Goal: Information Seeking & Learning: Find specific fact

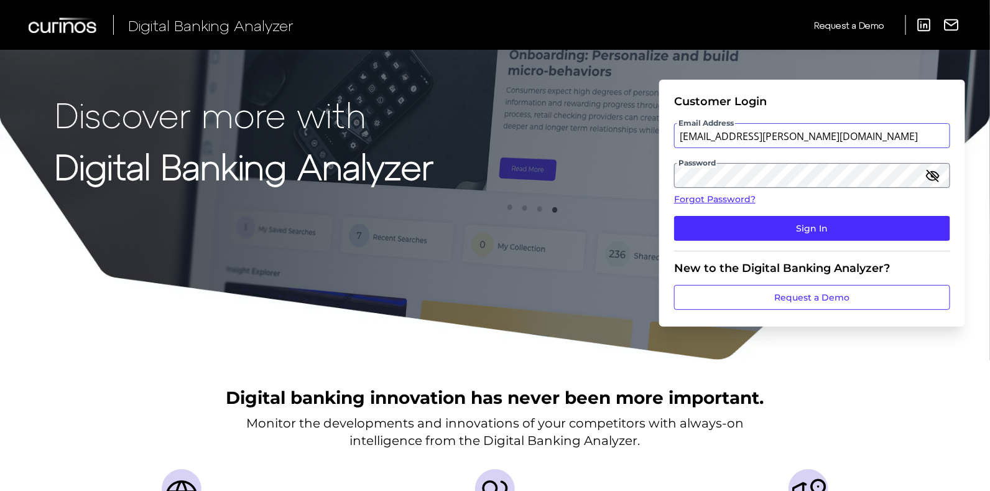
click at [832, 136] on input "[EMAIL_ADDRESS][PERSON_NAME][DOMAIN_NAME]" at bounding box center [812, 135] width 276 height 25
type input "[EMAIL_ADDRESS][PERSON_NAME][DOMAIN_NAME]"
drag, startPoint x: 831, startPoint y: 218, endPoint x: 859, endPoint y: 214, distance: 28.2
click at [832, 216] on button "Sign In" at bounding box center [812, 228] width 276 height 25
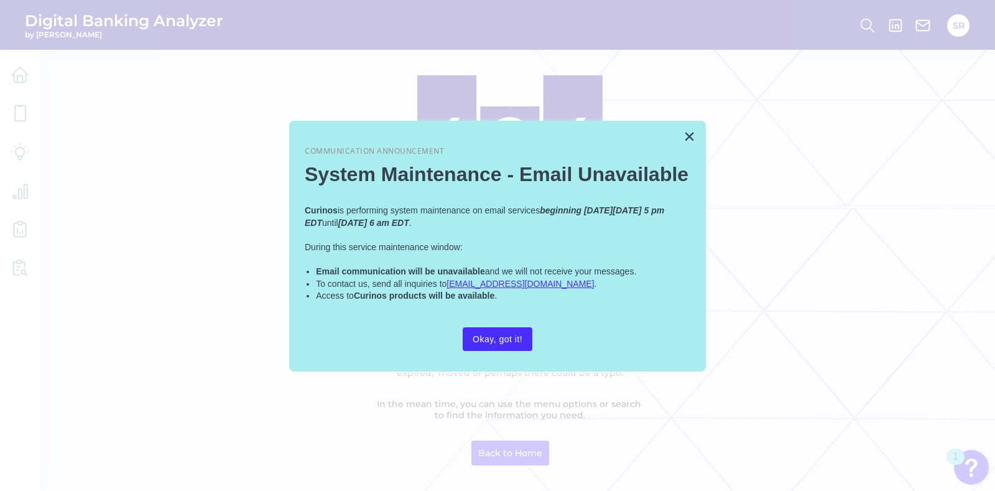
click at [514, 334] on button "Okay, got it!" at bounding box center [498, 339] width 70 height 24
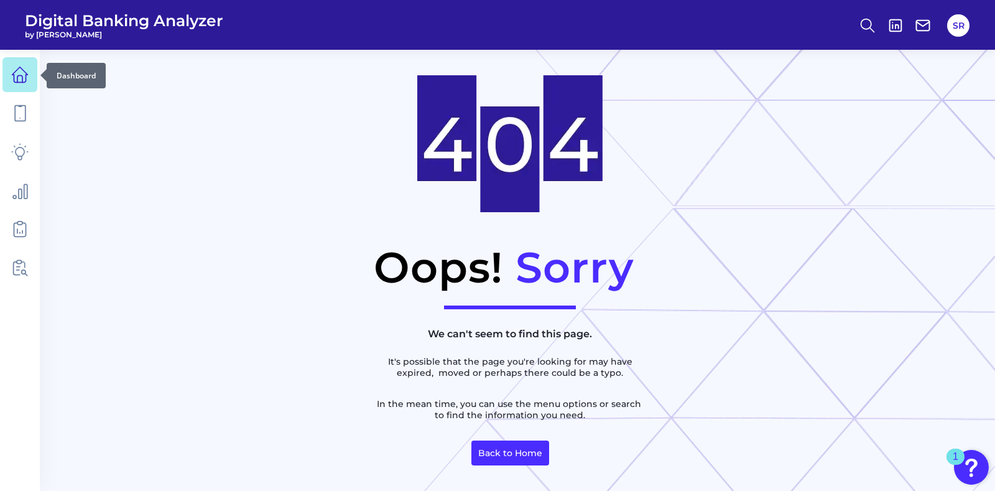
click at [31, 75] on link at bounding box center [19, 74] width 35 height 35
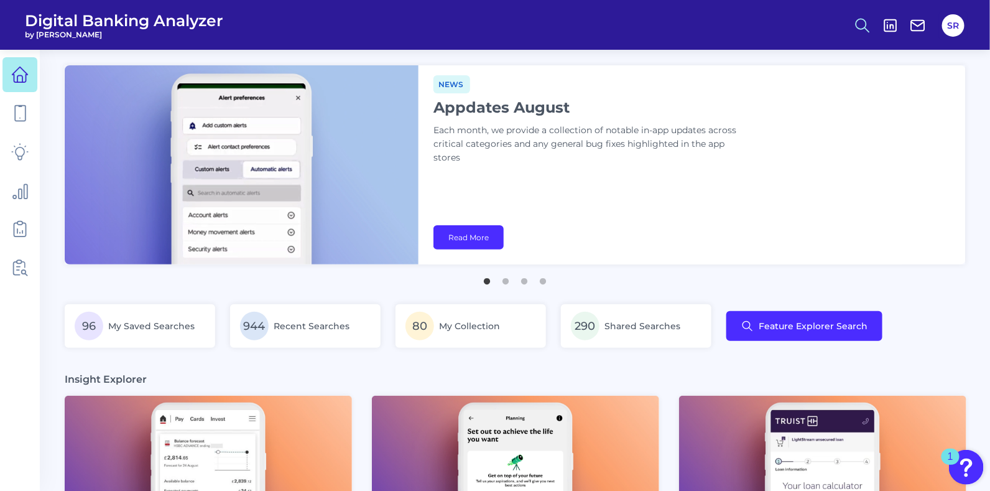
click at [865, 23] on icon at bounding box center [862, 25] width 17 height 17
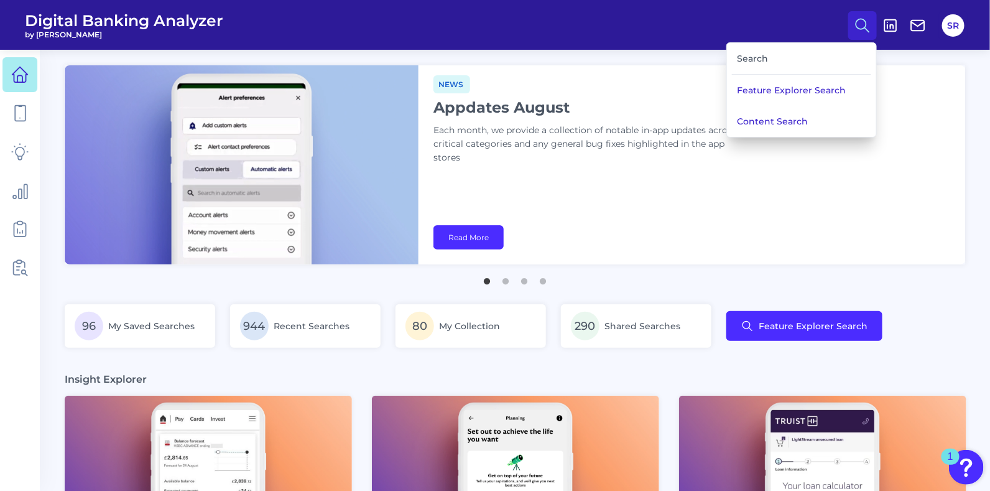
drag, startPoint x: 801, startPoint y: 119, endPoint x: 808, endPoint y: 116, distance: 8.1
click at [803, 116] on button "Content Search" at bounding box center [801, 121] width 149 height 31
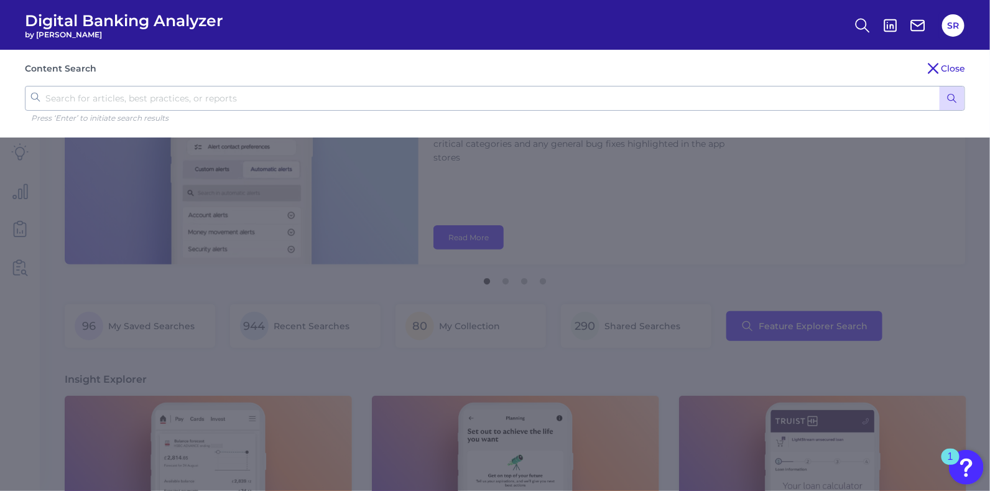
click at [426, 83] on div "Content Search Close Press ‘Enter’ to initiate search results" at bounding box center [495, 94] width 990 height 88
click at [426, 91] on input "text" at bounding box center [495, 98] width 940 height 25
type input "pentagon"
click button "submit" at bounding box center [951, 98] width 25 height 24
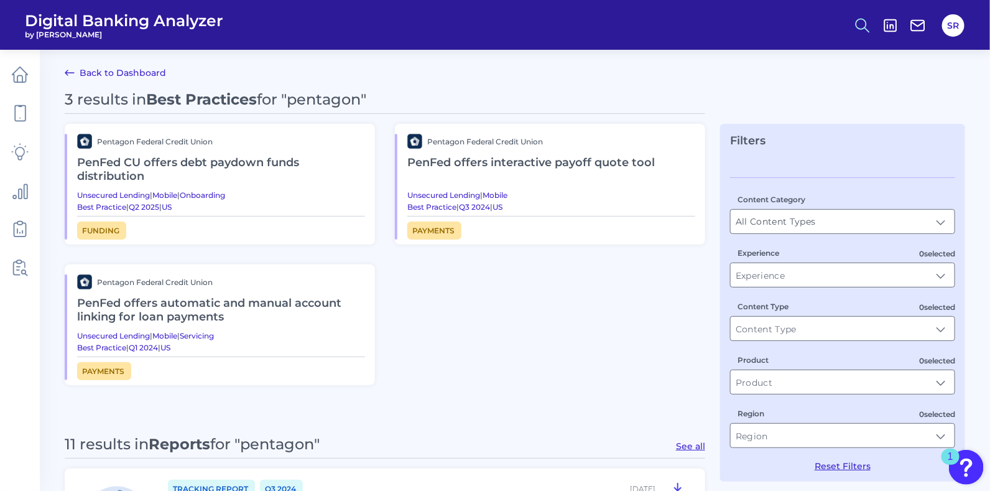
click at [859, 22] on icon at bounding box center [862, 25] width 17 height 17
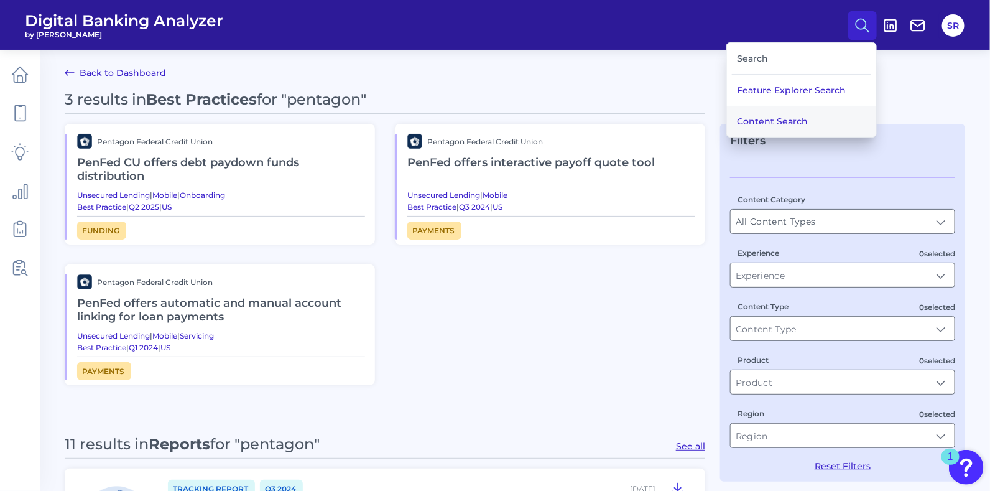
click at [827, 114] on button "Content Search" at bounding box center [801, 121] width 149 height 31
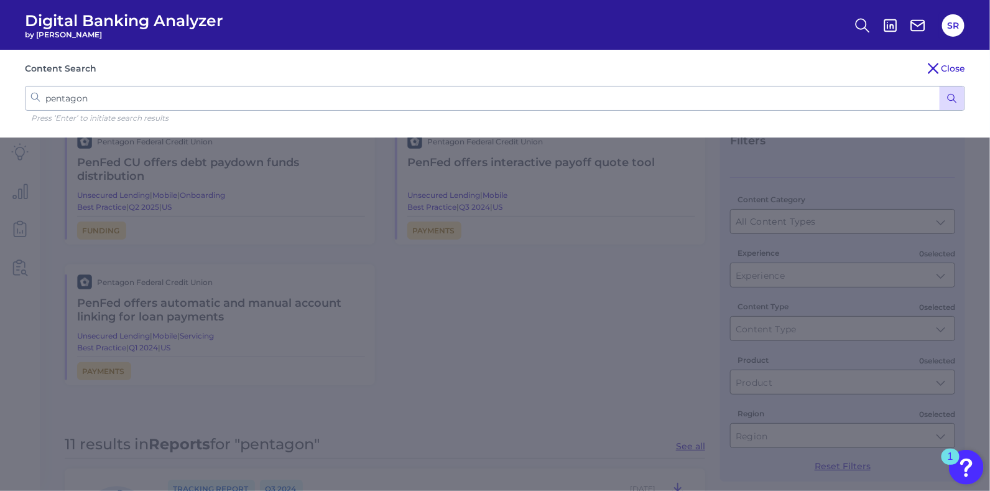
click at [415, 94] on input "pentagon" at bounding box center [495, 98] width 940 height 25
drag, startPoint x: 422, startPoint y: 93, endPoint x: 12, endPoint y: 65, distance: 410.6
click at [1, 104] on div "Content Search Close pentagon Press ‘Enter’ to initiate search results" at bounding box center [495, 94] width 990 height 88
type input "bmo"
click at [939, 86] on button "submit" at bounding box center [951, 98] width 25 height 24
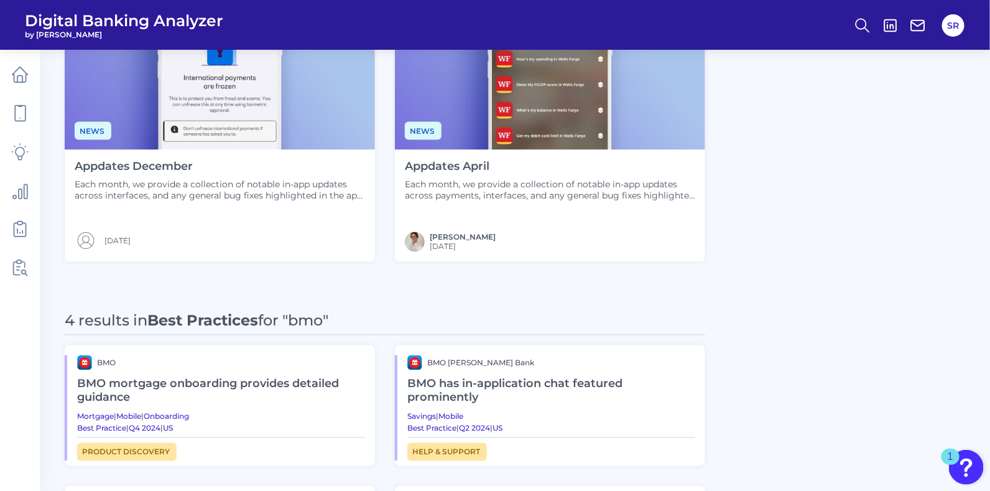
scroll to position [933, 0]
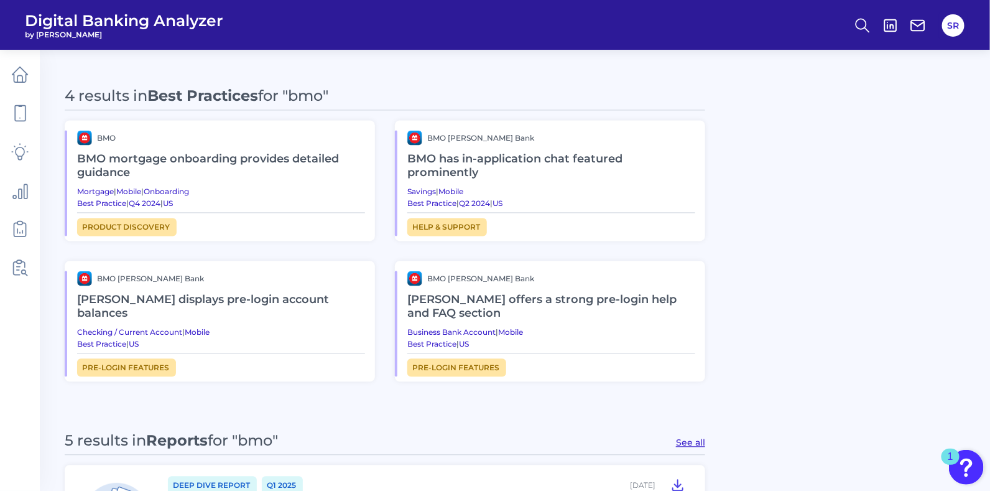
scroll to position [1010, 0]
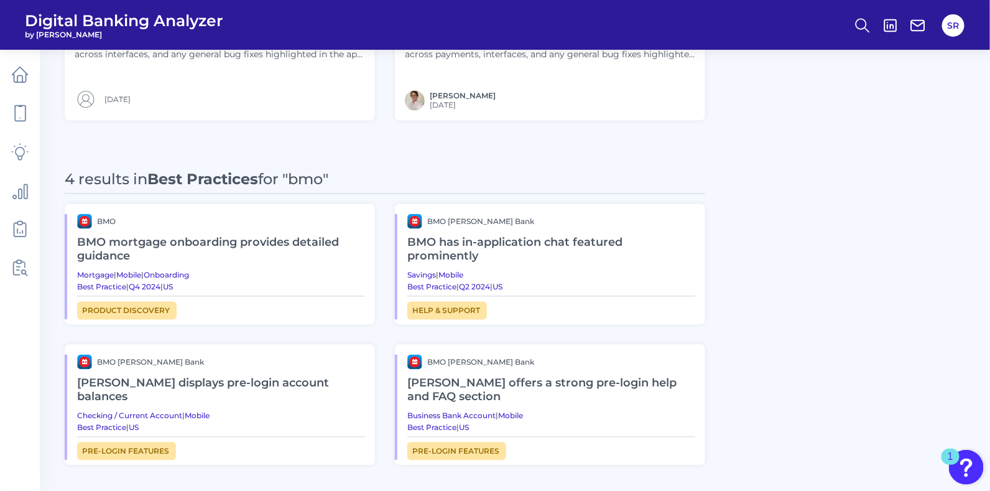
scroll to position [855, 0]
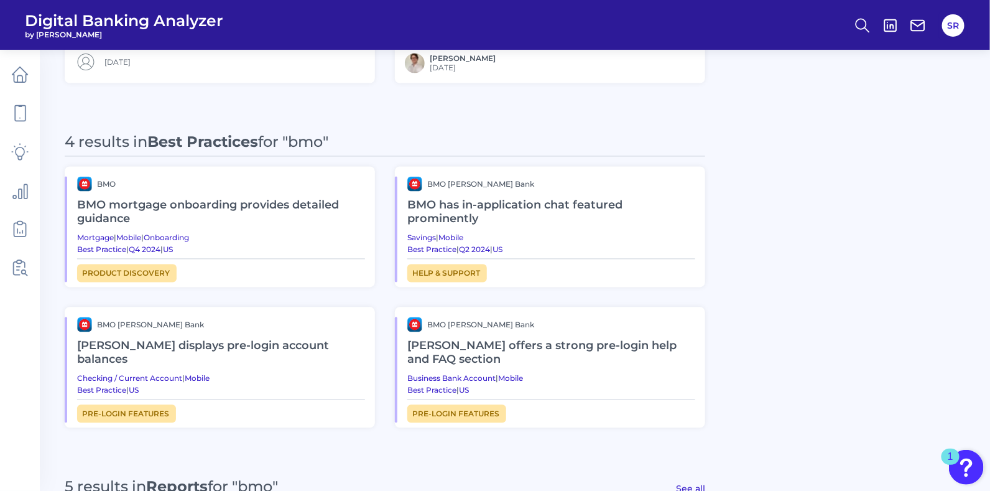
scroll to position [933, 0]
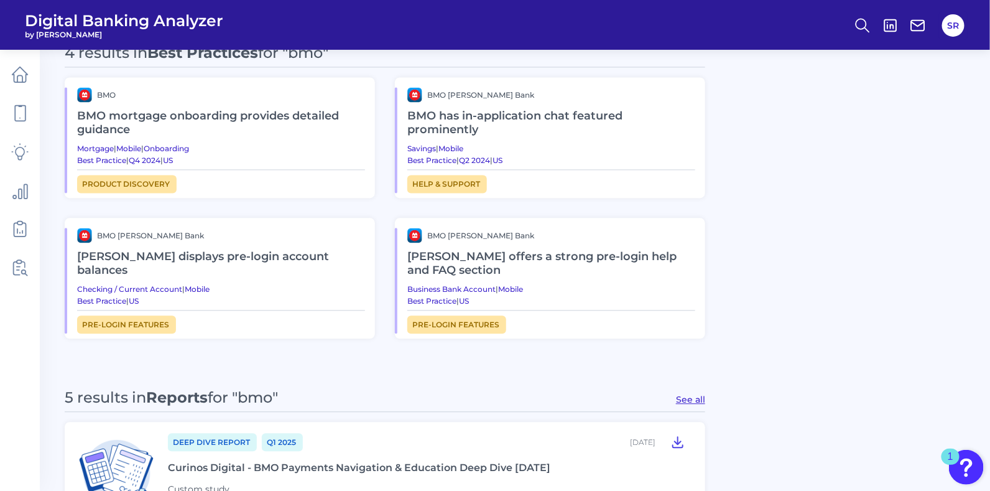
scroll to position [1165, 0]
